Goal: Check status: Check status

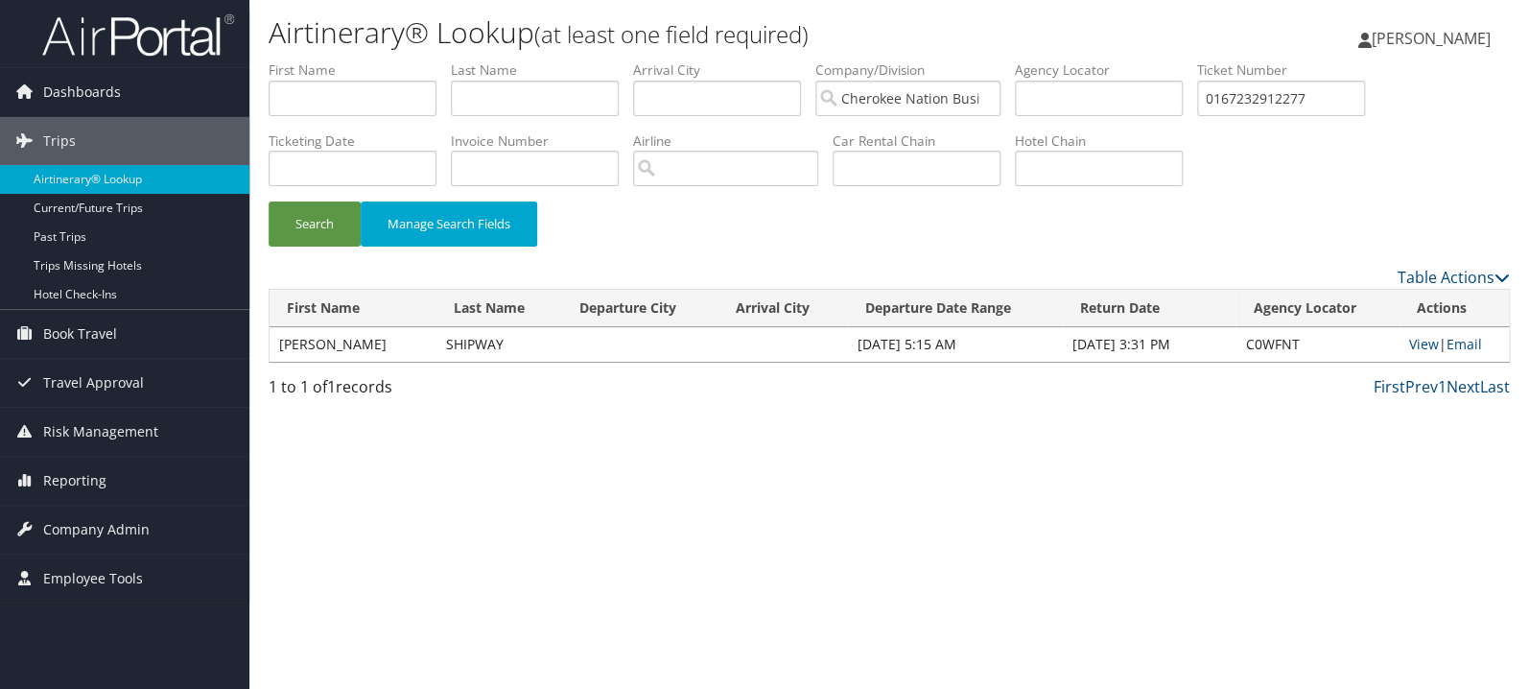
click at [512, 97] on input "text" at bounding box center [535, 98] width 168 height 35
type input "[PERSON_NAME]"
click at [268, 201] on button "Search" at bounding box center [314, 223] width 92 height 45
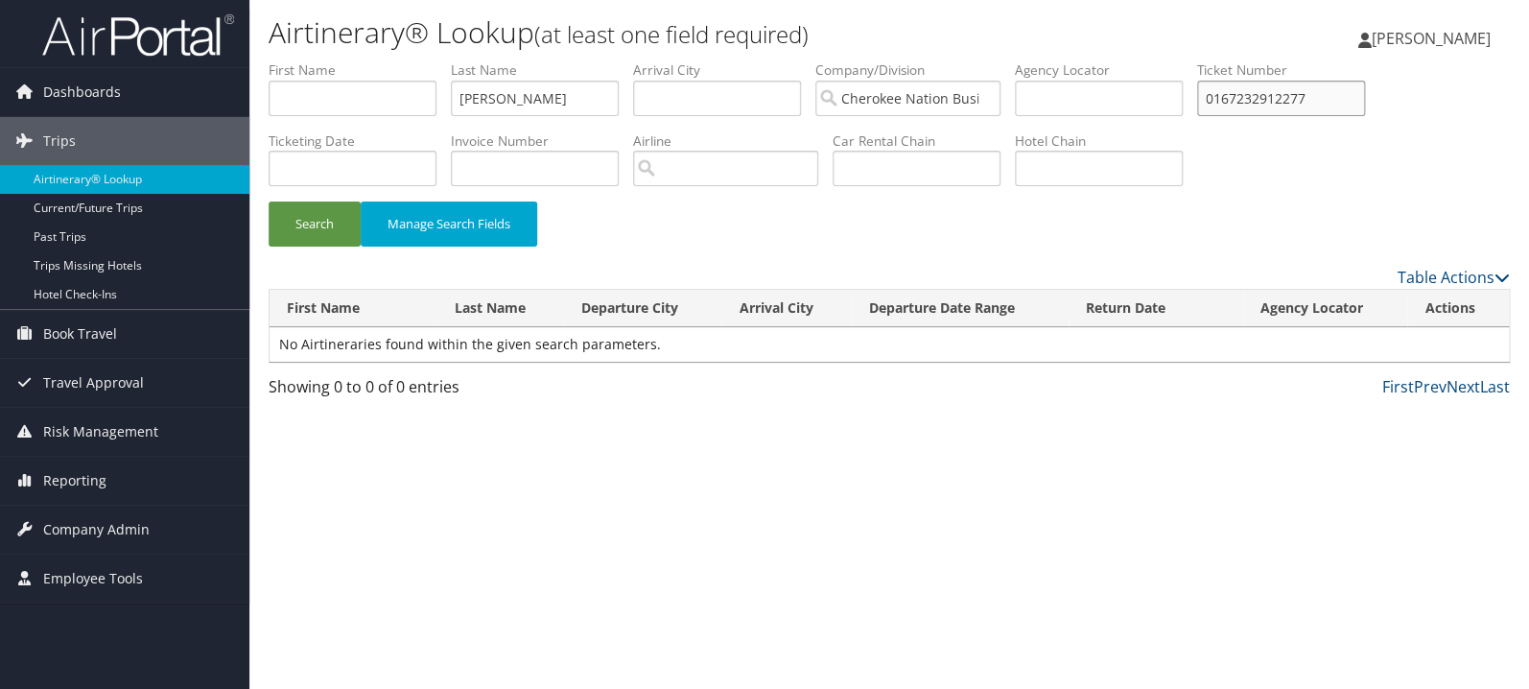
click at [1310, 84] on input "0167232912277" at bounding box center [1281, 98] width 168 height 35
click at [268, 201] on button "Search" at bounding box center [314, 223] width 92 height 45
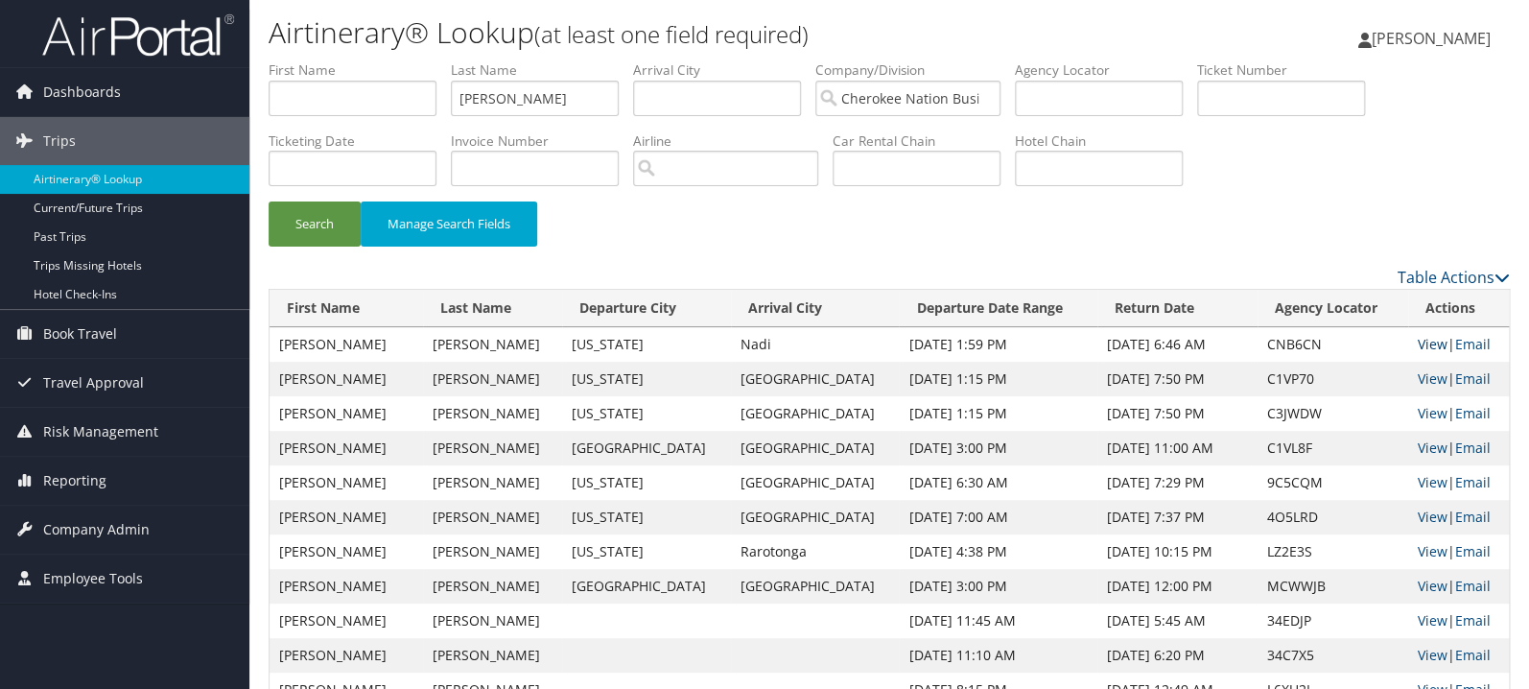
click at [1432, 345] on link "View" at bounding box center [1432, 344] width 30 height 18
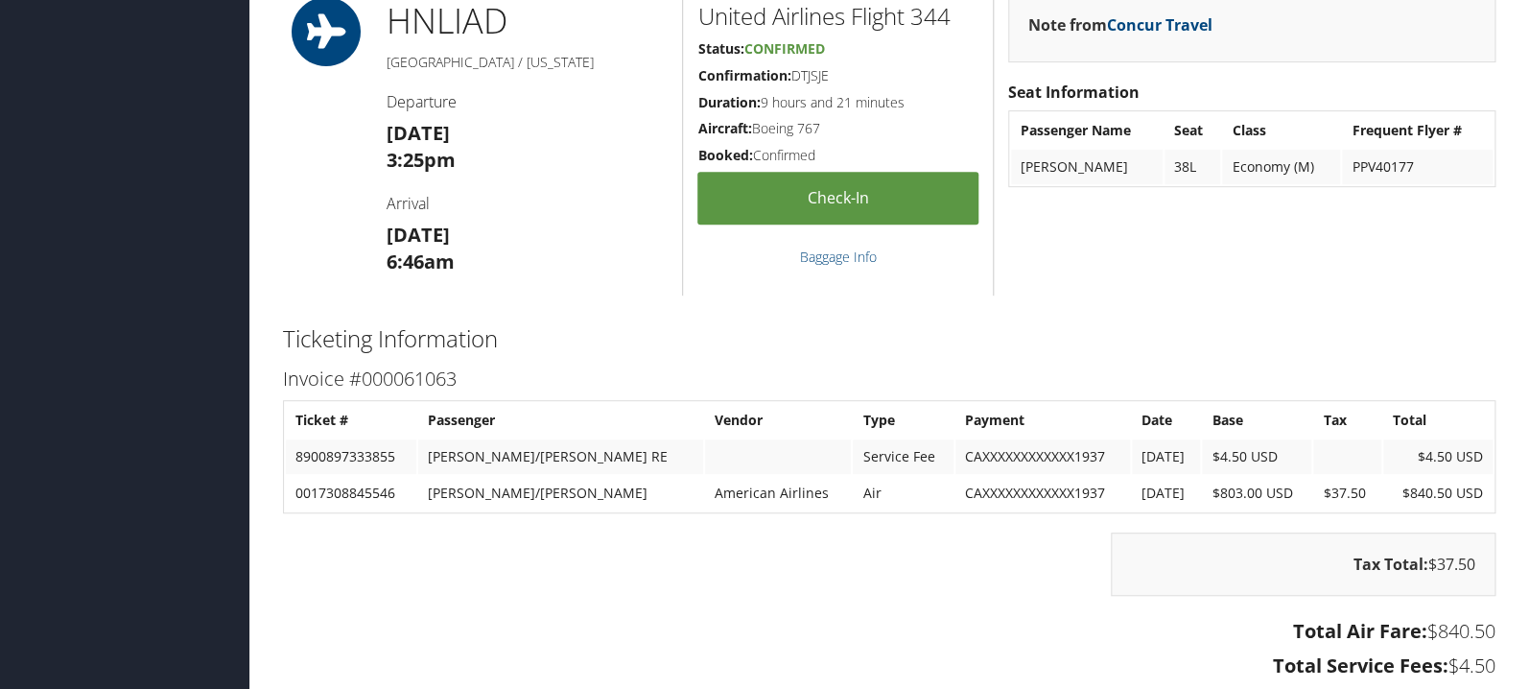
scroll to position [3593, 0]
